Goal: Find specific page/section: Find specific page/section

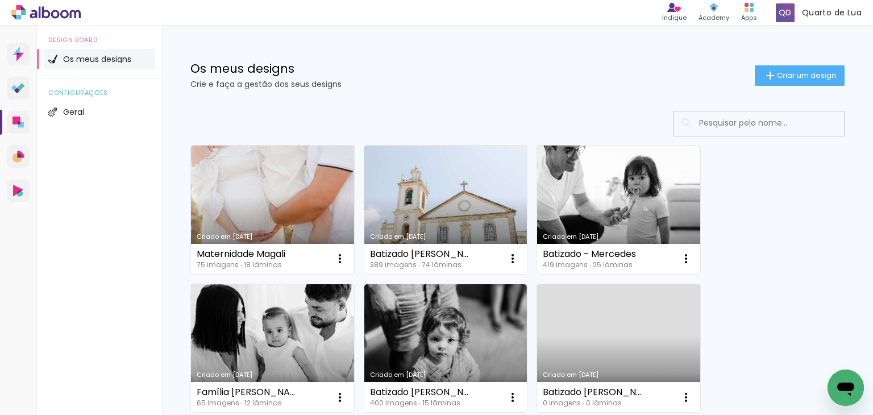
click at [709, 124] on input at bounding box center [774, 122] width 162 height 23
type input "sofia"
type paper-input "sofia"
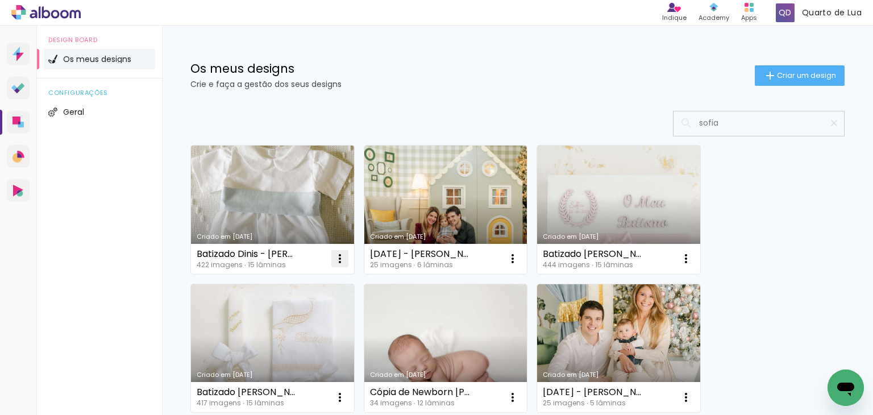
click at [339, 252] on iron-icon at bounding box center [340, 259] width 14 height 14
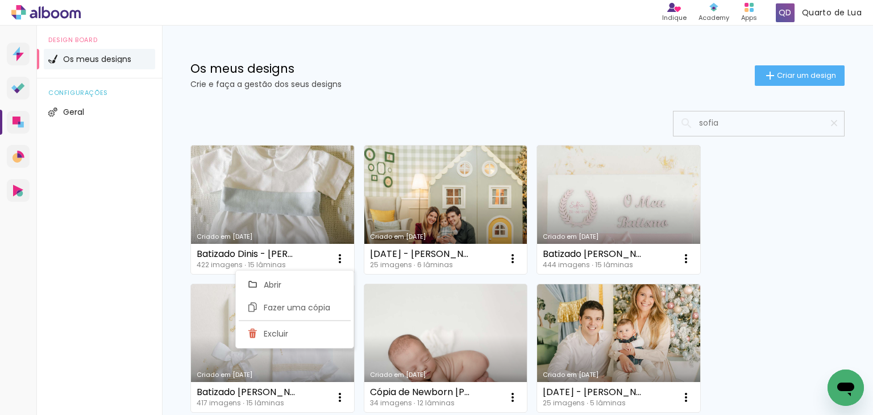
click at [283, 204] on link "Criado em [DATE]" at bounding box center [272, 210] width 163 height 128
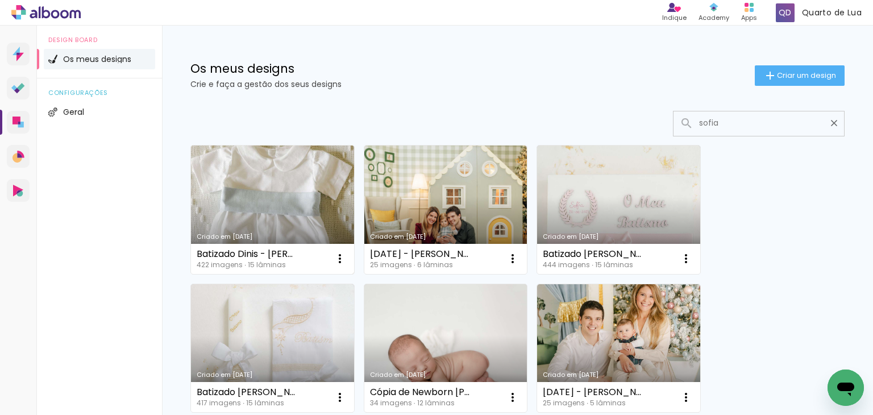
click at [239, 201] on link "Criado em [DATE]" at bounding box center [272, 210] width 163 height 128
